Goal: Task Accomplishment & Management: Use online tool/utility

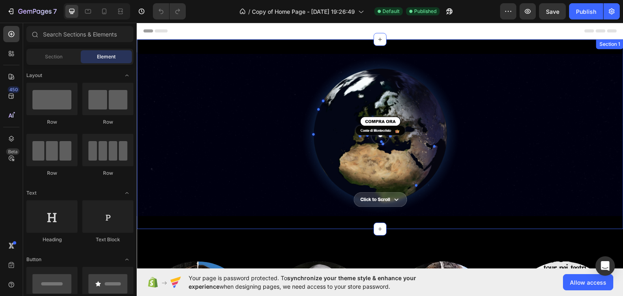
click at [205, 43] on div "Image Section 1" at bounding box center [380, 134] width 487 height 190
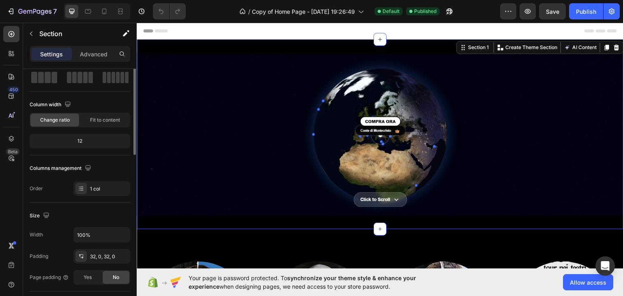
scroll to position [0, 0]
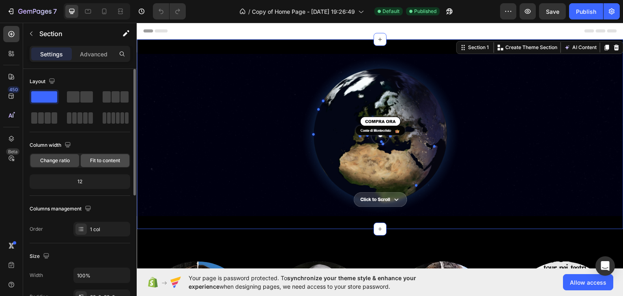
click at [102, 159] on span "Fit to content" at bounding box center [105, 160] width 30 height 7
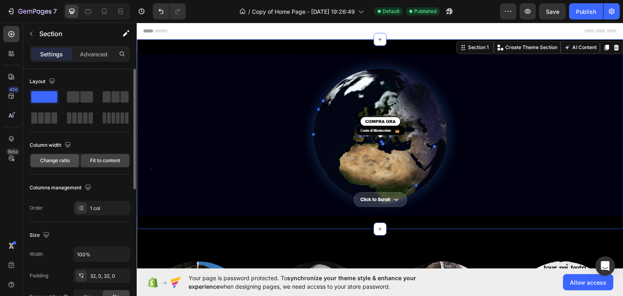
click at [66, 156] on div "Change ratio" at bounding box center [54, 160] width 49 height 13
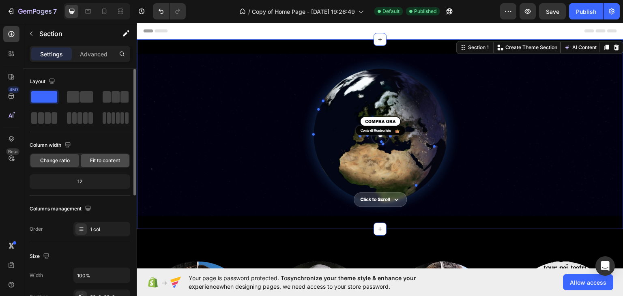
click at [94, 159] on span "Fit to content" at bounding box center [105, 160] width 30 height 7
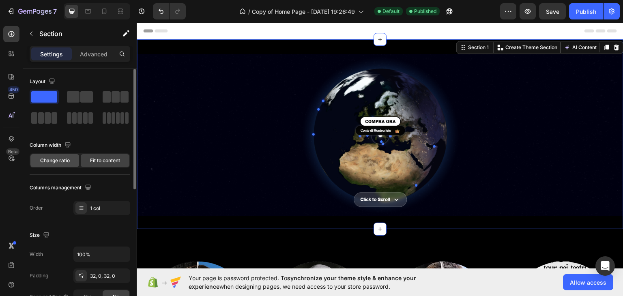
click at [58, 163] on span "Change ratio" at bounding box center [55, 160] width 30 height 7
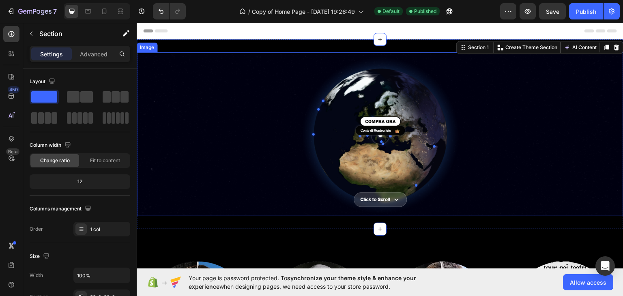
click at [262, 83] on img at bounding box center [380, 134] width 487 height 164
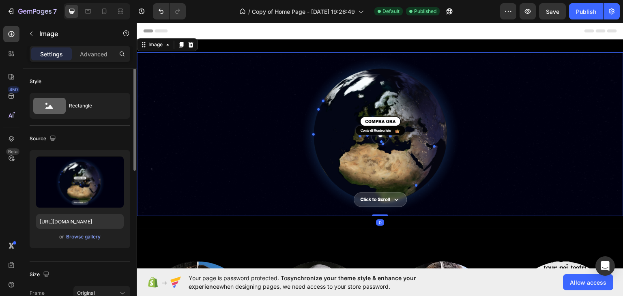
scroll to position [0, 0]
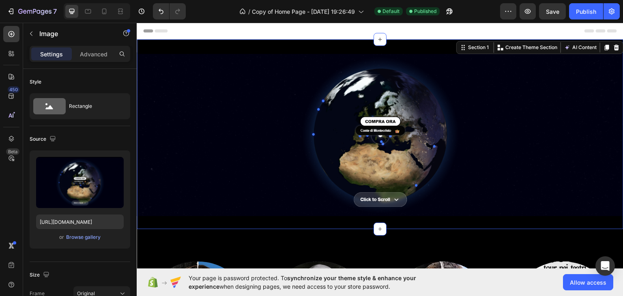
click at [276, 46] on div "Image Section 1 You can create reusable sections Create Theme Section AI Conten…" at bounding box center [380, 134] width 487 height 190
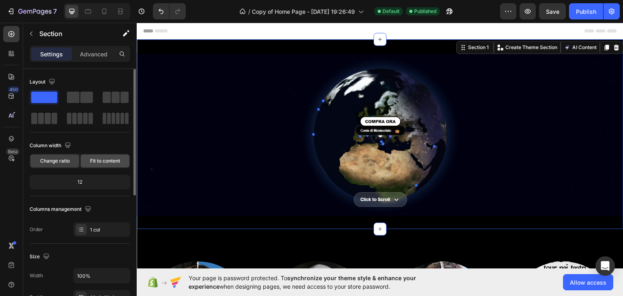
click at [99, 163] on span "Fit to content" at bounding box center [105, 160] width 30 height 7
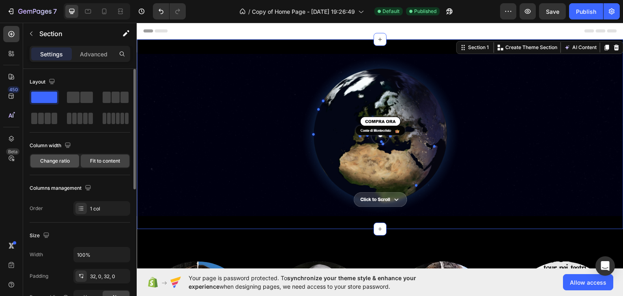
click at [71, 164] on div "Change ratio" at bounding box center [54, 161] width 49 height 13
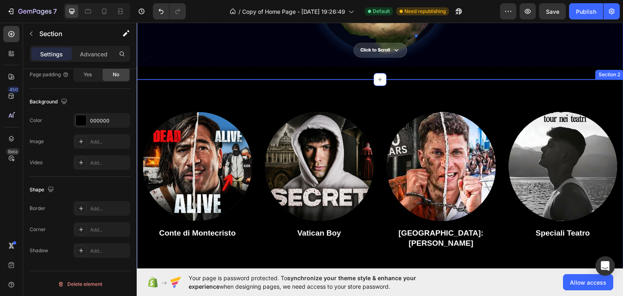
scroll to position [203, 0]
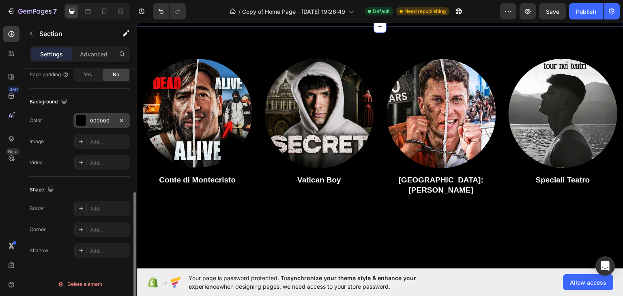
click at [90, 119] on div "000000" at bounding box center [102, 120] width 24 height 7
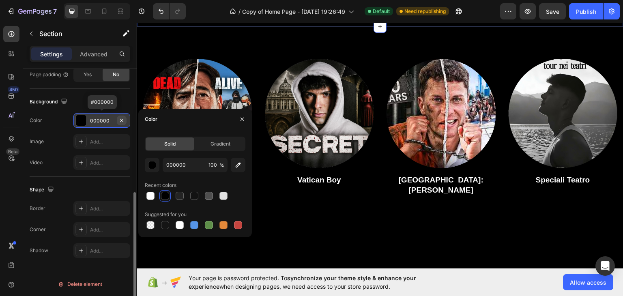
click at [122, 120] on icon "button" at bounding box center [121, 120] width 6 height 6
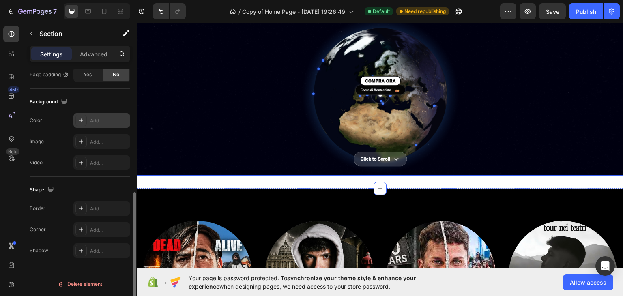
scroll to position [0, 0]
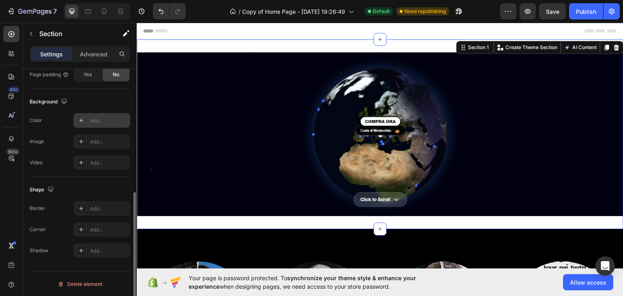
click at [107, 121] on div "Add..." at bounding box center [109, 120] width 38 height 7
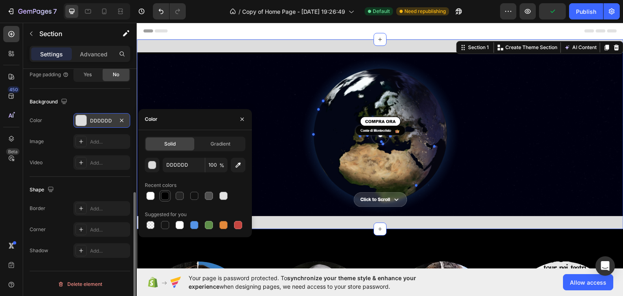
click at [165, 193] on div at bounding box center [165, 196] width 8 height 8
type input "000000"
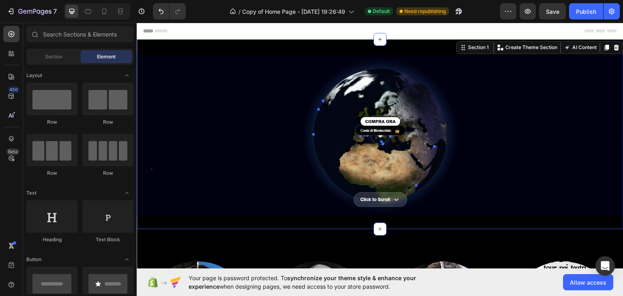
click at [262, 32] on div "Header" at bounding box center [380, 30] width 474 height 16
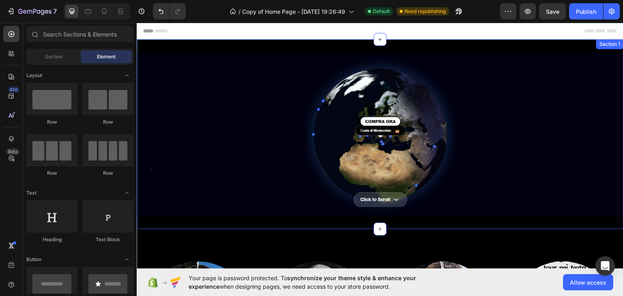
click at [273, 46] on div "Image Section 1" at bounding box center [380, 134] width 487 height 190
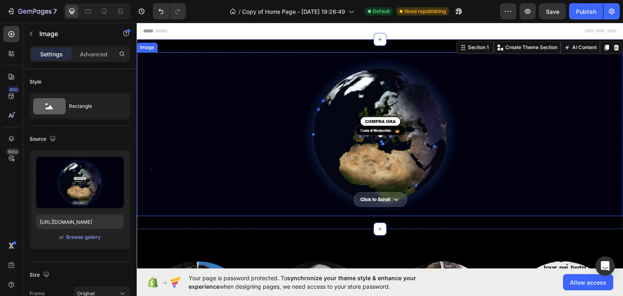
click at [241, 88] on img at bounding box center [380, 134] width 487 height 164
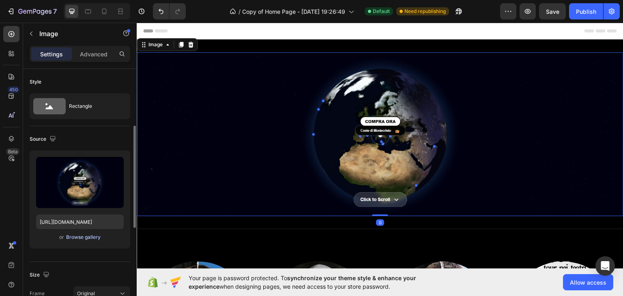
scroll to position [122, 0]
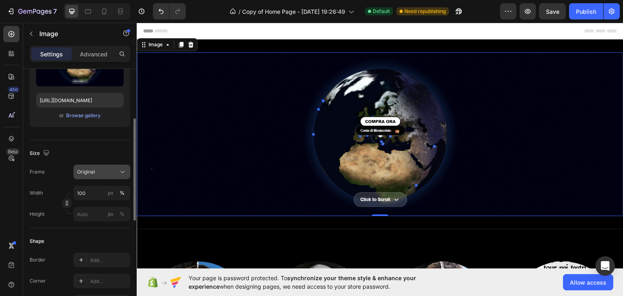
click at [104, 169] on div "Original" at bounding box center [97, 171] width 40 height 7
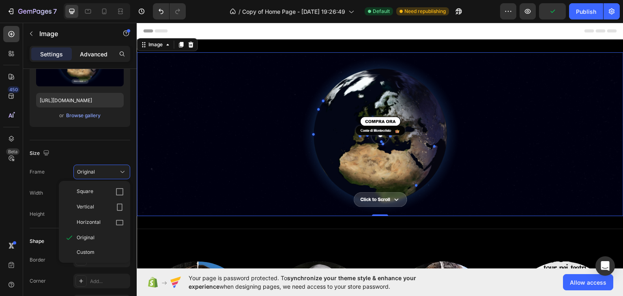
click at [101, 59] on div "Advanced" at bounding box center [93, 53] width 41 height 13
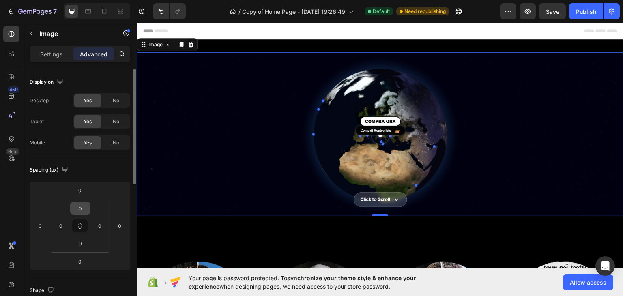
scroll to position [41, 0]
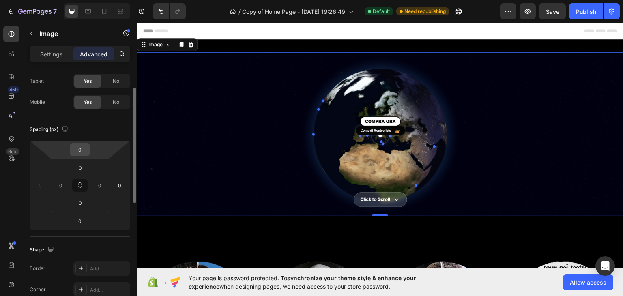
click at [88, 146] on input "0" at bounding box center [80, 150] width 16 height 12
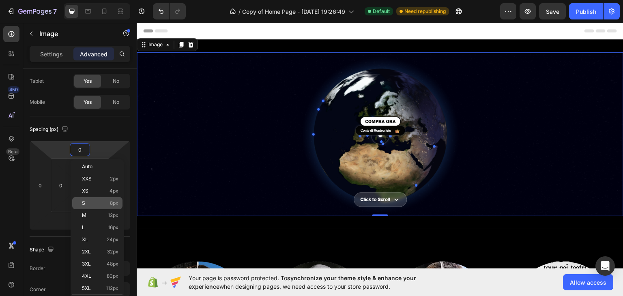
click at [94, 202] on p "S 8px" at bounding box center [100, 203] width 37 height 6
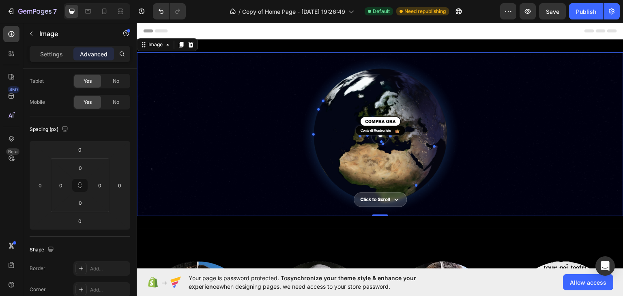
type input "8"
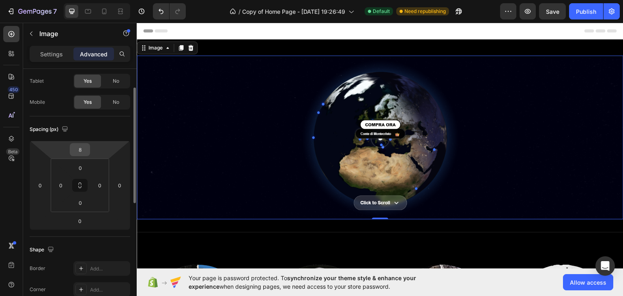
click at [86, 149] on input "8" at bounding box center [80, 150] width 16 height 12
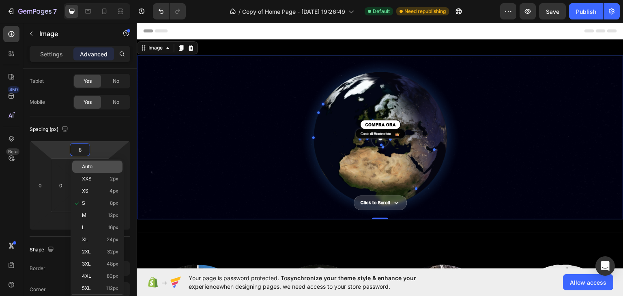
click at [96, 170] on div "Auto" at bounding box center [97, 167] width 50 height 12
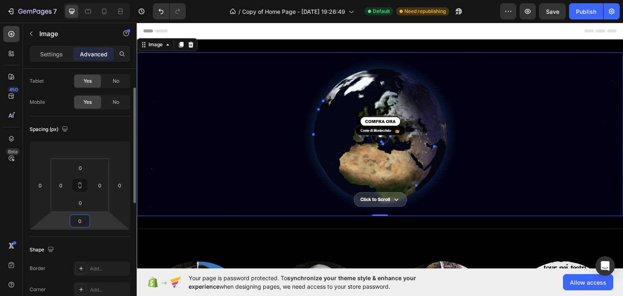
click at [81, 221] on input "0" at bounding box center [80, 221] width 16 height 12
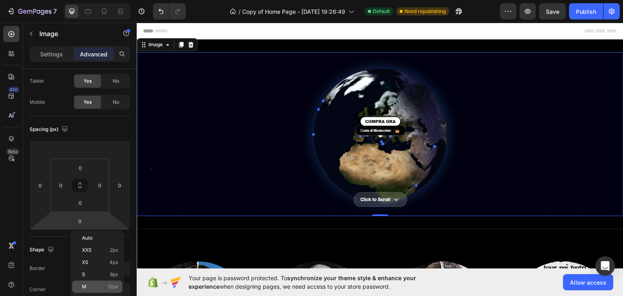
click at [100, 286] on p "M 12px" at bounding box center [100, 287] width 37 height 6
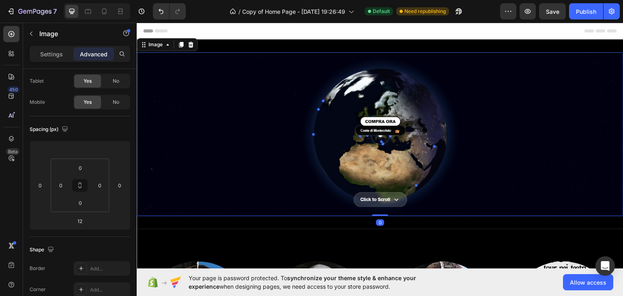
drag, startPoint x: 375, startPoint y: 216, endPoint x: 376, endPoint y: 182, distance: 34.1
click at [376, 204] on div "Image 0" at bounding box center [380, 134] width 487 height 164
type input "0"
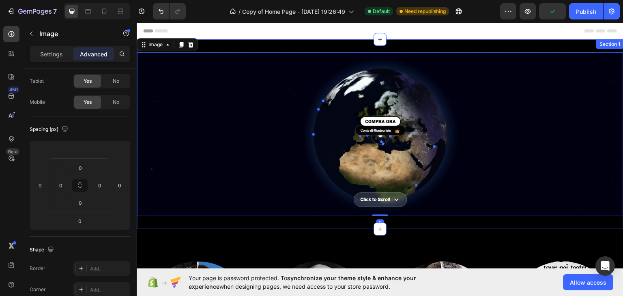
click at [347, 45] on div "Image 0 Section 1" at bounding box center [380, 134] width 487 height 190
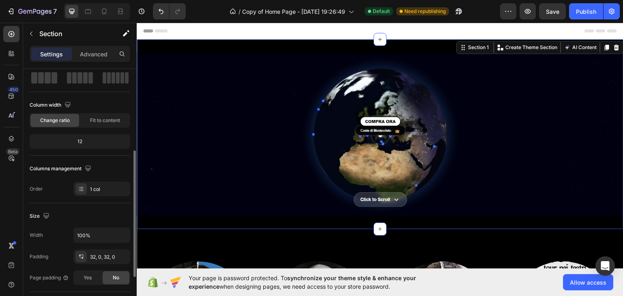
scroll to position [81, 0]
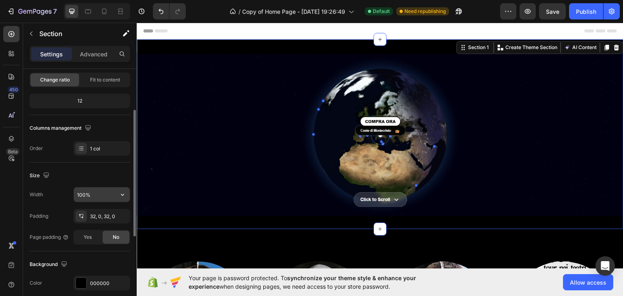
click at [114, 198] on input "100%" at bounding box center [102, 194] width 56 height 15
click at [116, 197] on button "button" at bounding box center [122, 194] width 15 height 15
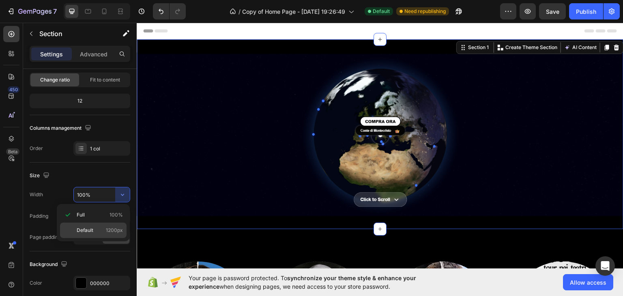
click at [110, 227] on span "1200px" at bounding box center [114, 230] width 17 height 7
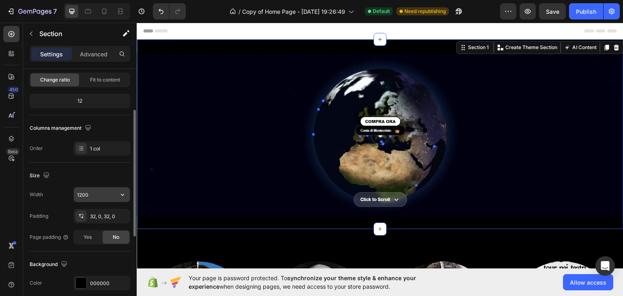
click at [118, 194] on button "button" at bounding box center [122, 194] width 15 height 15
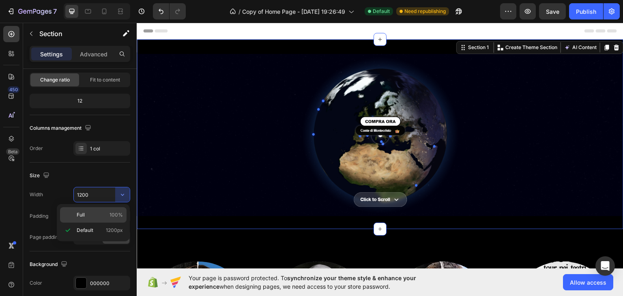
click at [112, 212] on span "100%" at bounding box center [116, 214] width 13 height 7
type input "100%"
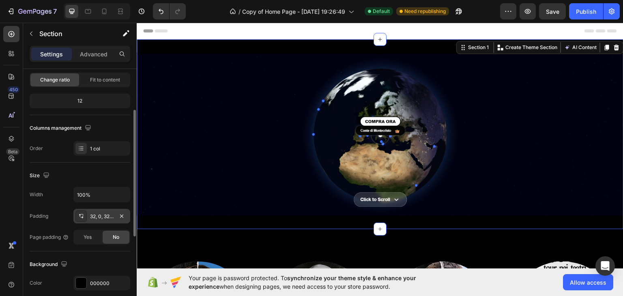
click at [104, 213] on div "32, 0, 32, 0" at bounding box center [102, 216] width 24 height 7
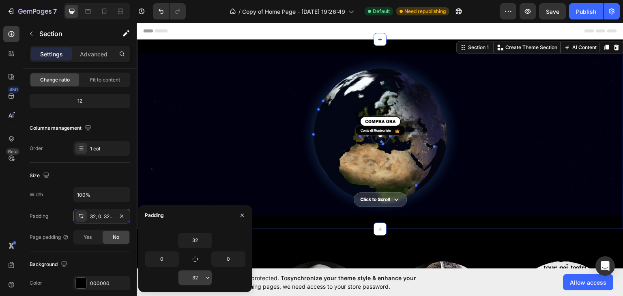
click at [200, 278] on input "32" at bounding box center [195, 278] width 33 height 15
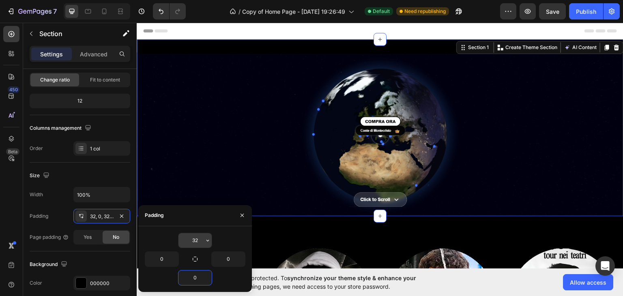
type input "0"
click at [194, 241] on input "32" at bounding box center [195, 240] width 33 height 15
type input "0"
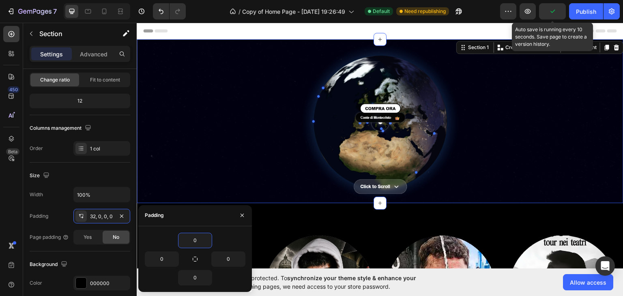
click at [553, 4] on button "button" at bounding box center [552, 11] width 27 height 16
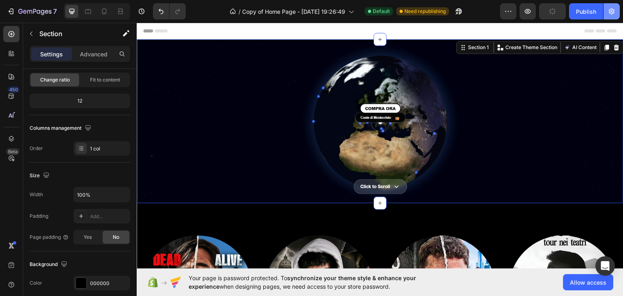
click at [609, 19] on button "button" at bounding box center [612, 11] width 16 height 16
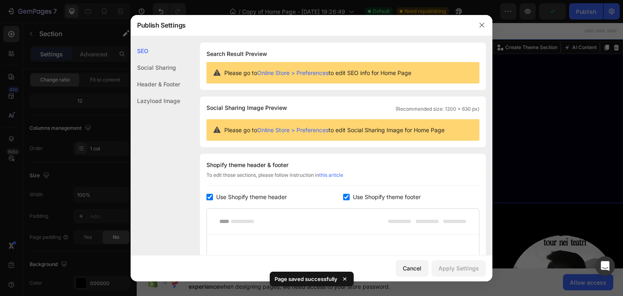
click at [592, 13] on div at bounding box center [311, 148] width 623 height 296
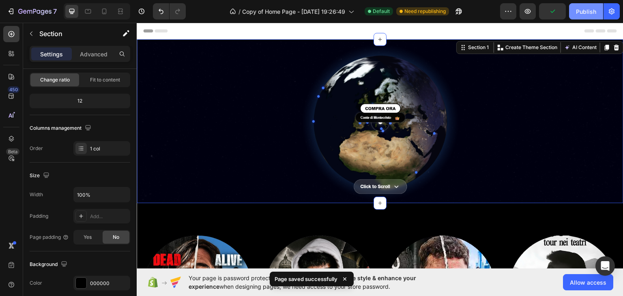
click at [576, 7] on div "Publish" at bounding box center [586, 11] width 20 height 9
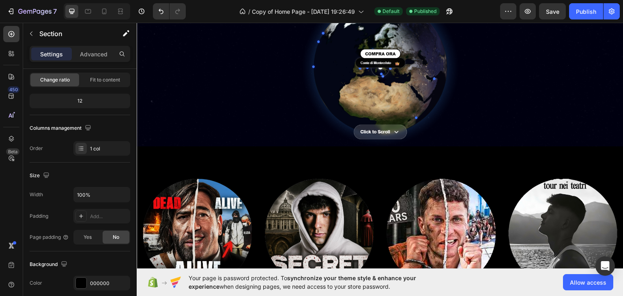
scroll to position [41, 0]
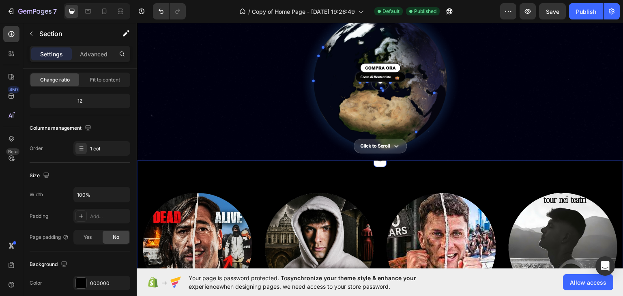
click at [247, 171] on div "Image Conte di Montecristo Heading Image Vatican Boy Heading Image [GEOGRAPHIC_…" at bounding box center [380, 255] width 487 height 190
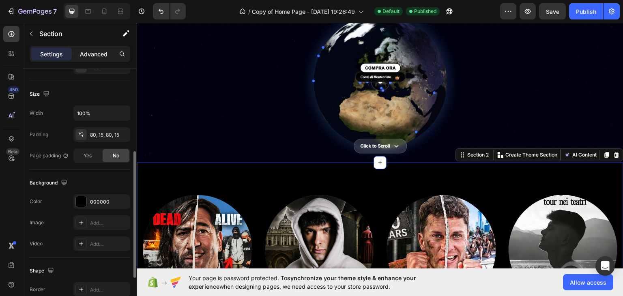
click at [93, 56] on p "Advanced" at bounding box center [94, 54] width 28 height 9
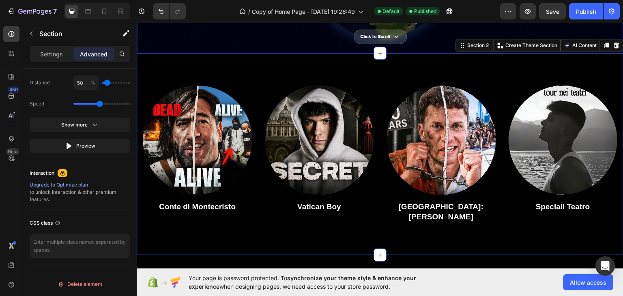
scroll to position [284, 0]
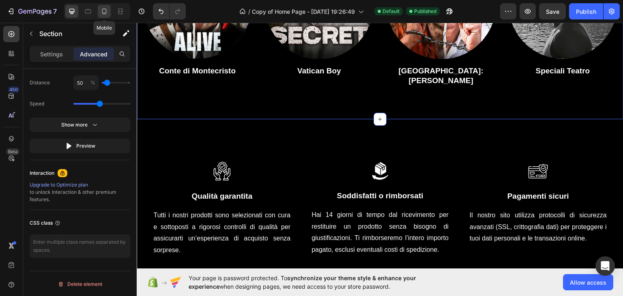
click at [107, 7] on icon at bounding box center [104, 11] width 8 height 8
type input "70"
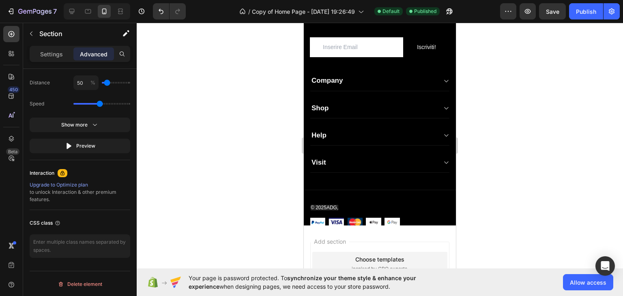
scroll to position [1420, 0]
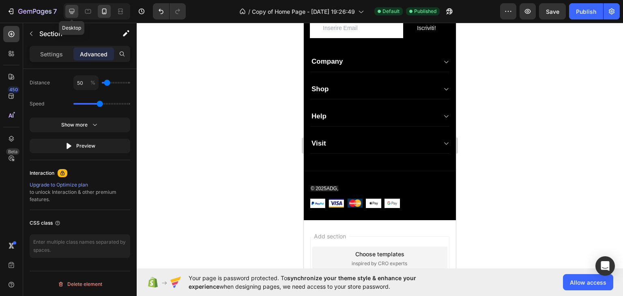
click at [73, 12] on icon at bounding box center [72, 11] width 8 height 8
type input "80"
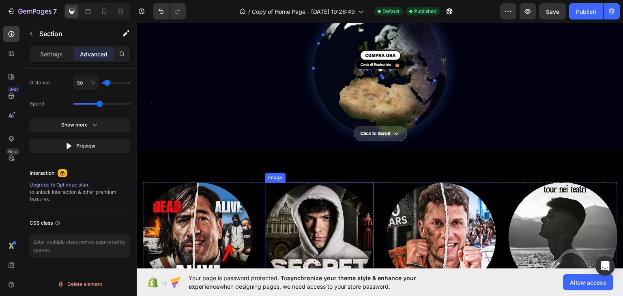
scroll to position [162, 0]
